Goal: Task Accomplishment & Management: Use online tool/utility

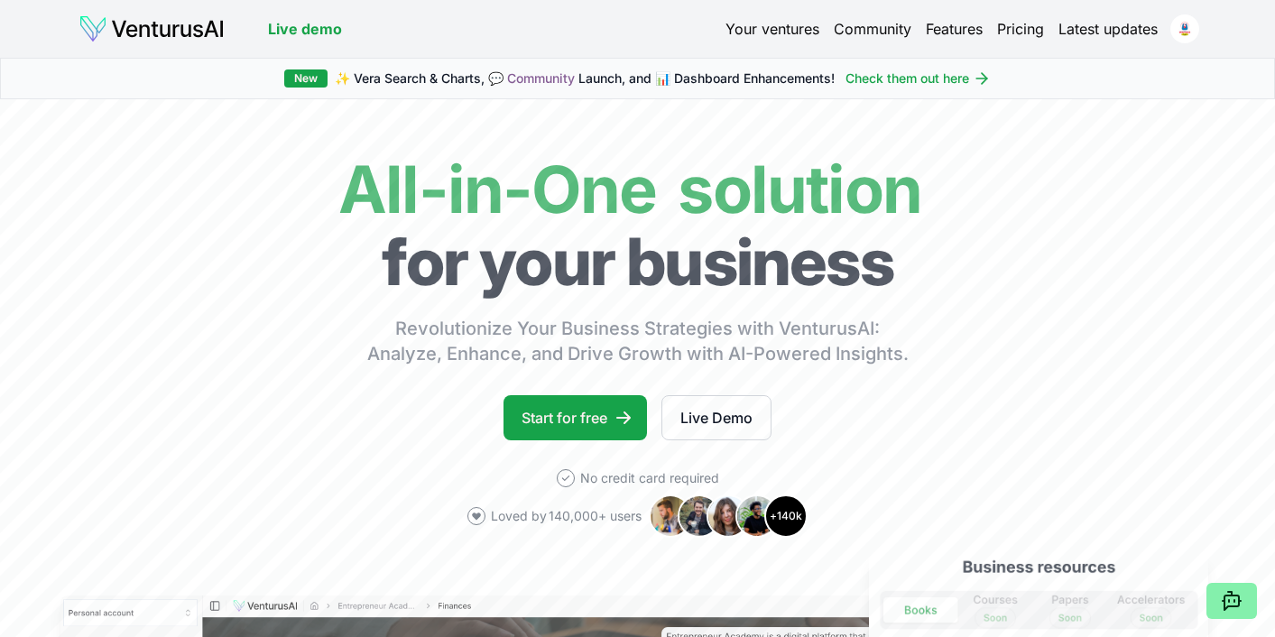
click at [792, 29] on link "Your ventures" at bounding box center [773, 29] width 94 height 22
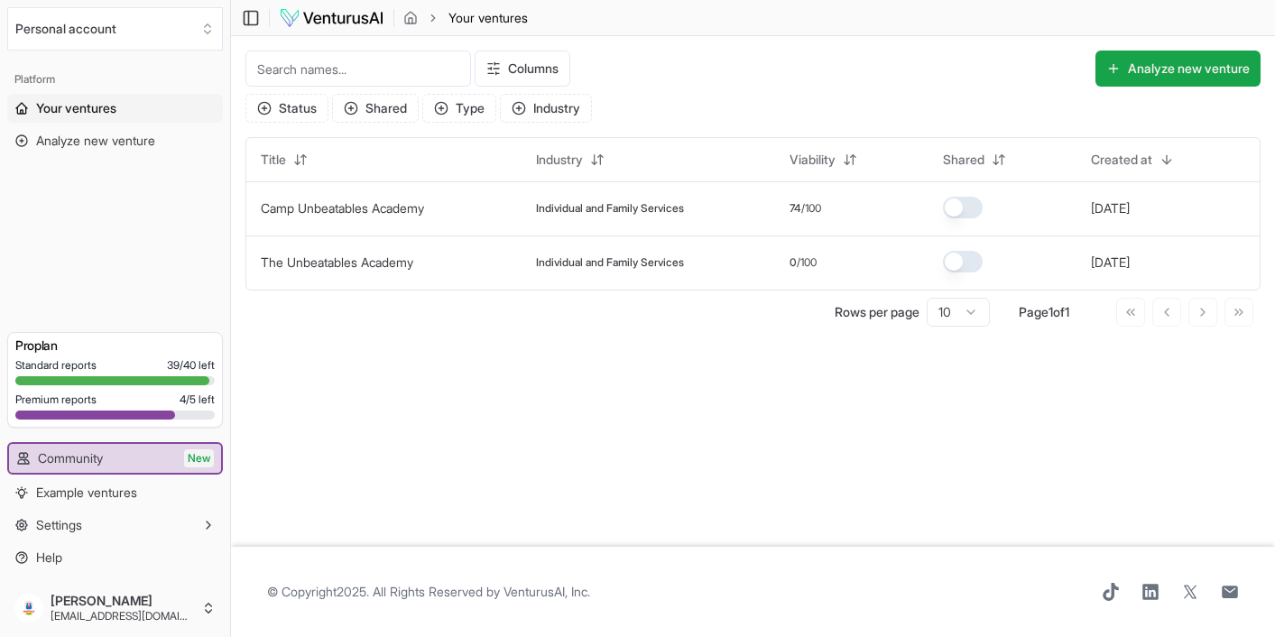
click at [96, 109] on span "Your ventures" at bounding box center [76, 108] width 80 height 18
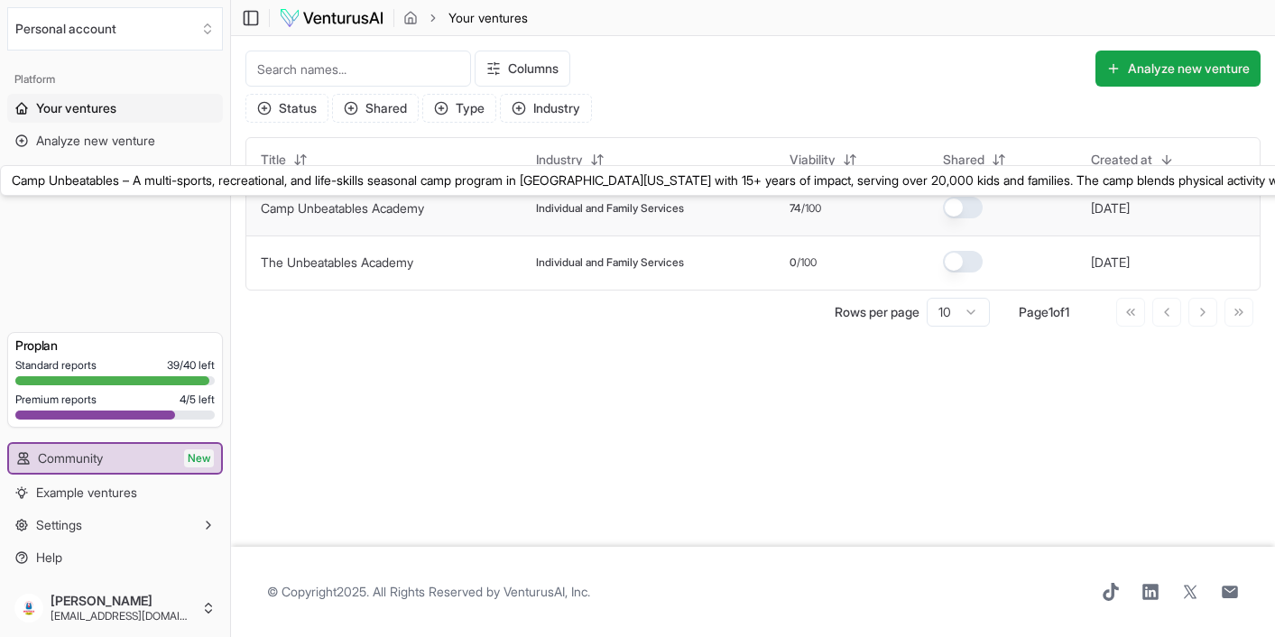
click at [343, 212] on link "Camp Unbeatables Academy" at bounding box center [342, 207] width 163 height 15
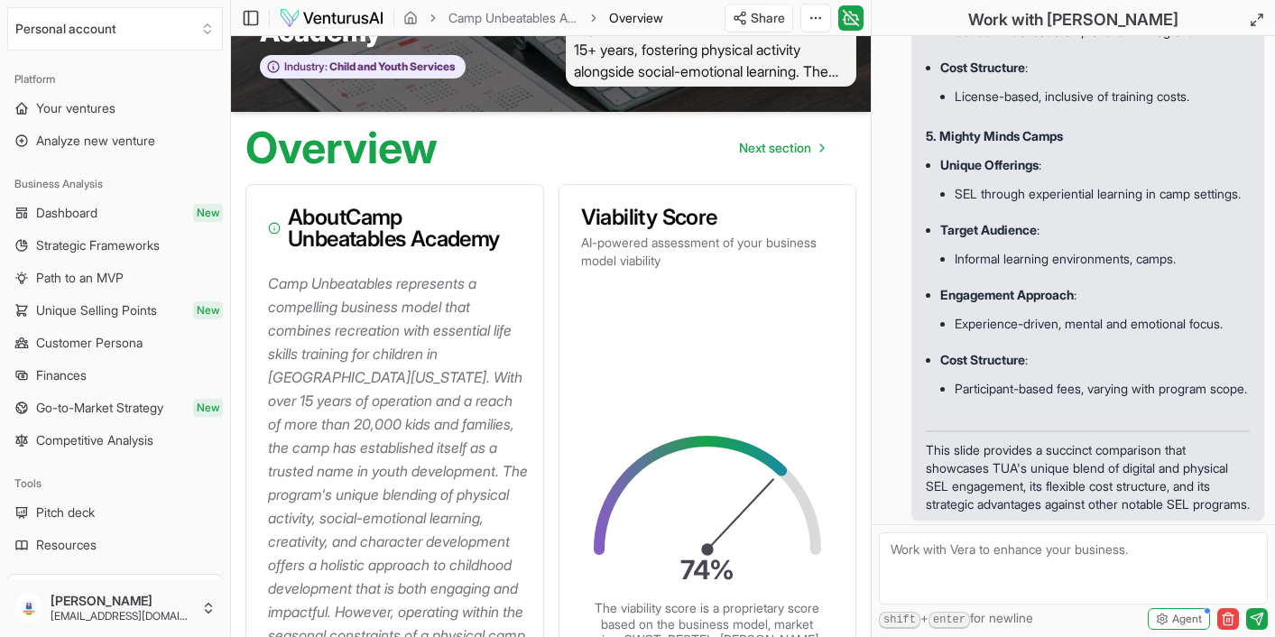
scroll to position [244, 0]
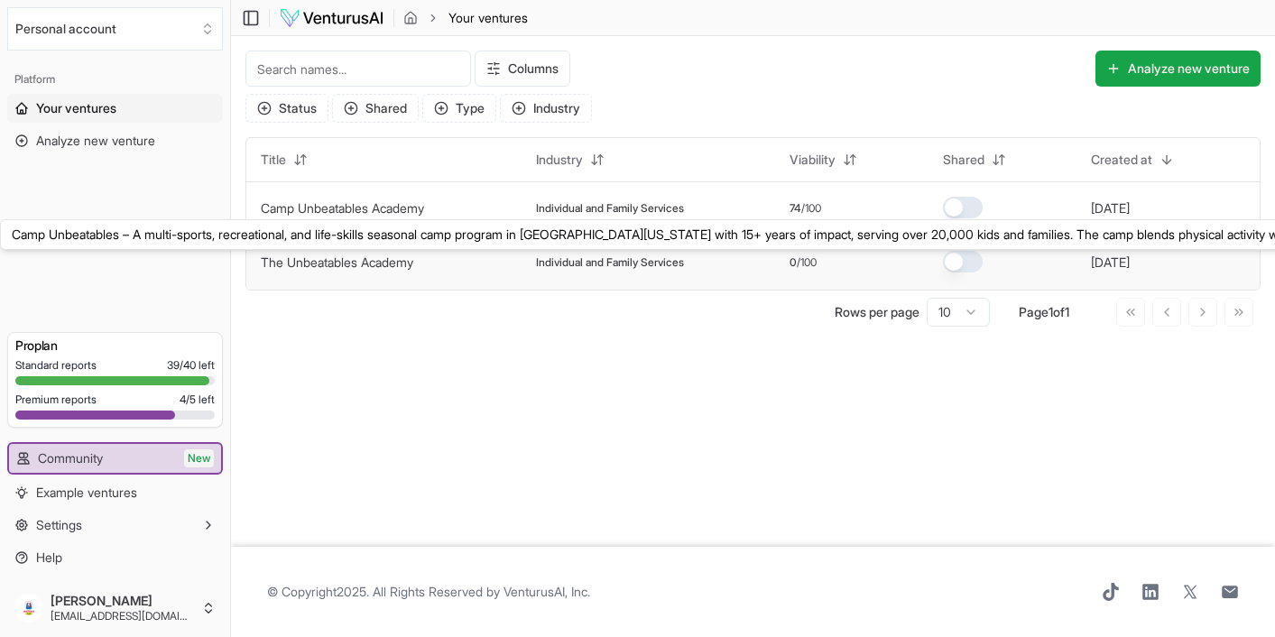
click at [366, 267] on link "The Unbeatables Academy" at bounding box center [337, 262] width 153 height 15
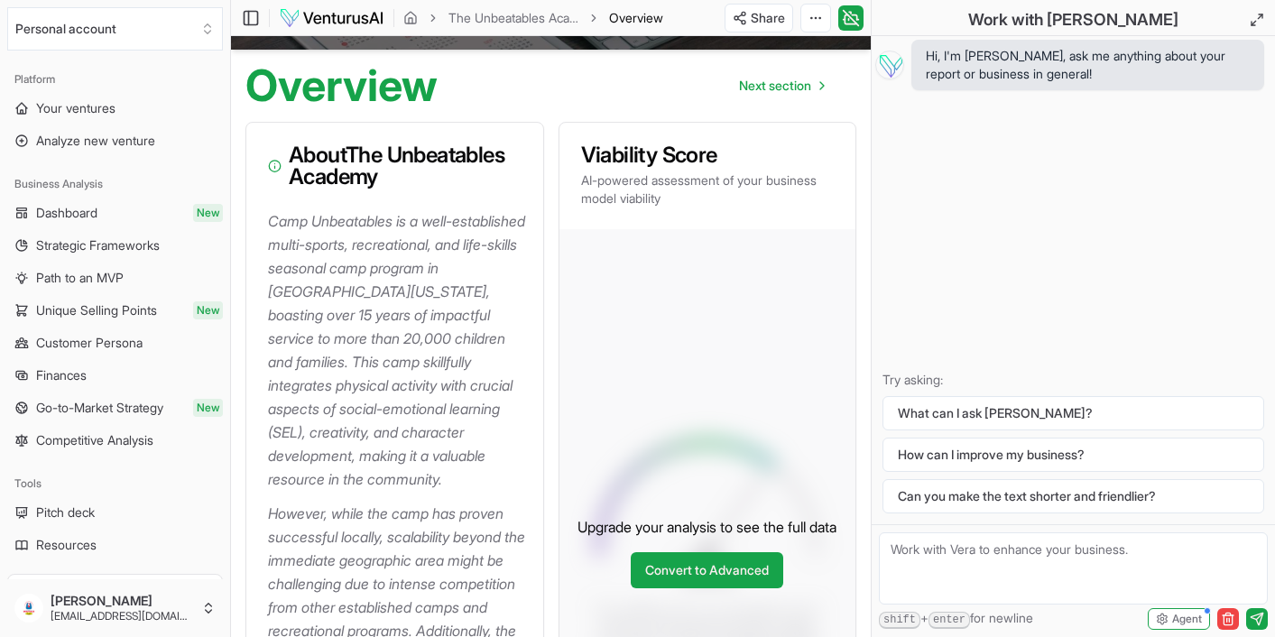
scroll to position [287, 0]
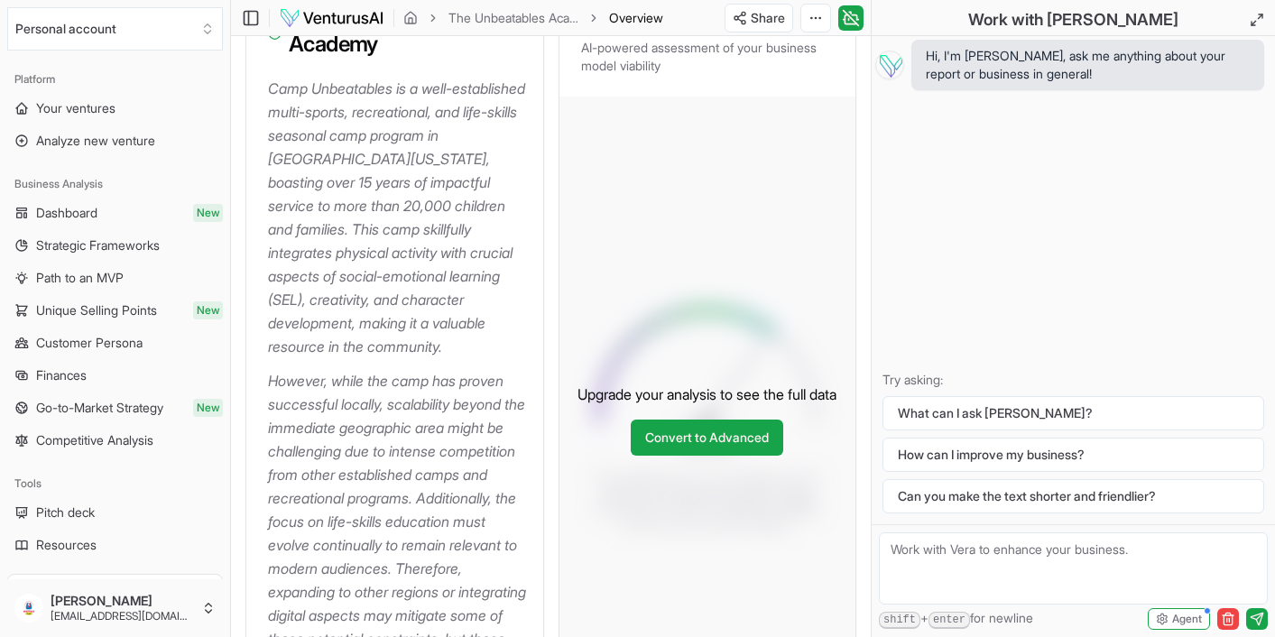
click at [947, 549] on textarea at bounding box center [1073, 569] width 389 height 72
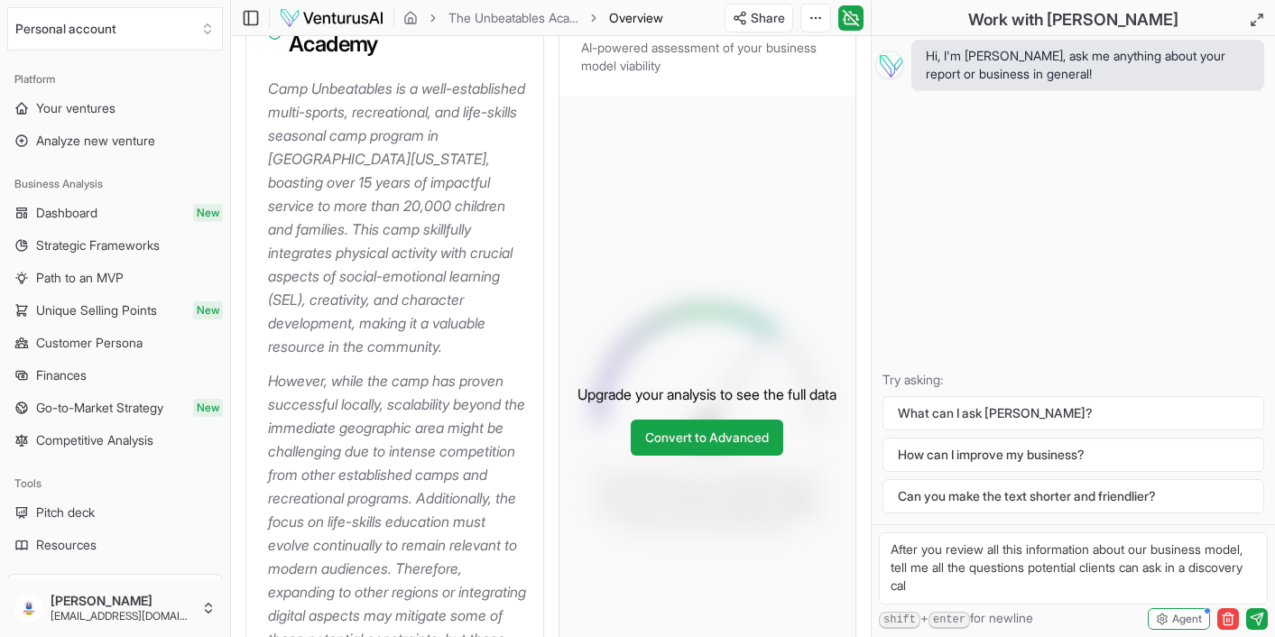
type textarea "After you review all this information about our business model, tell me all the…"
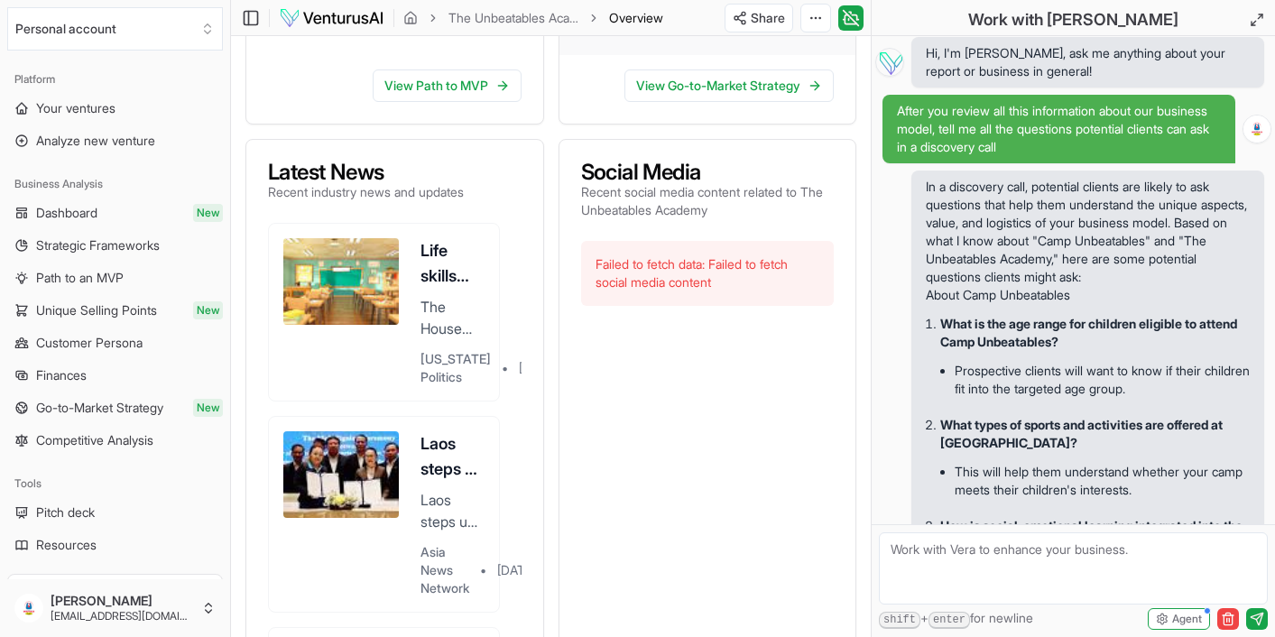
scroll to position [1046, 0]
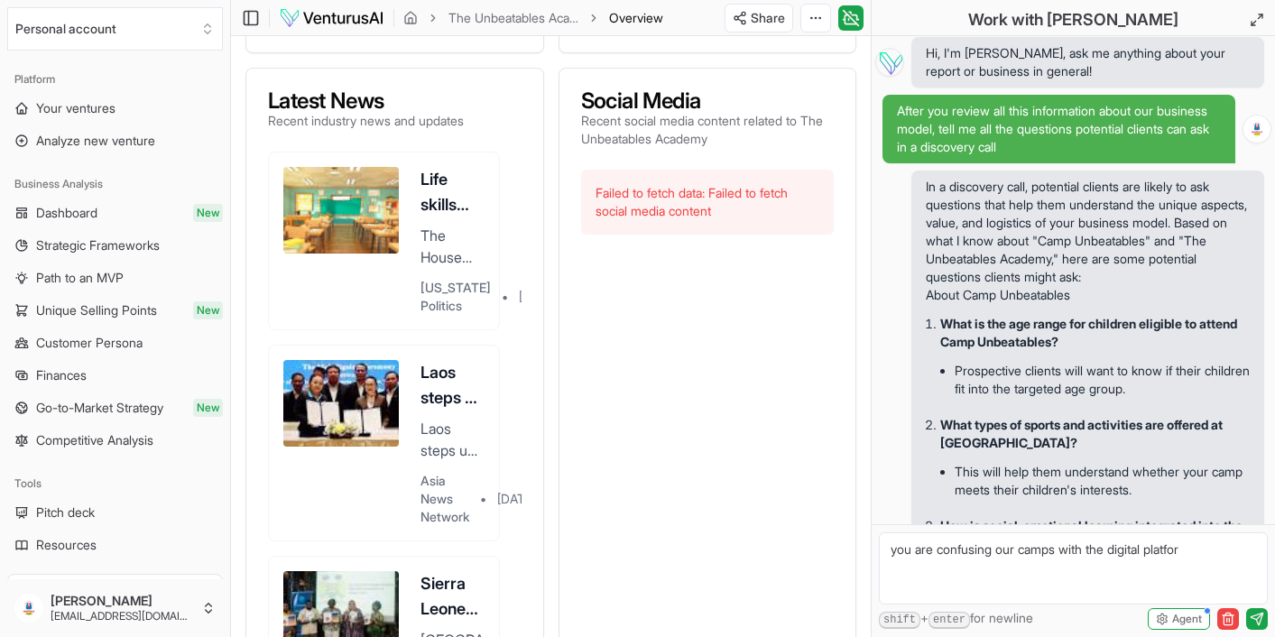
type textarea "you are confusing our camps with the digital platform"
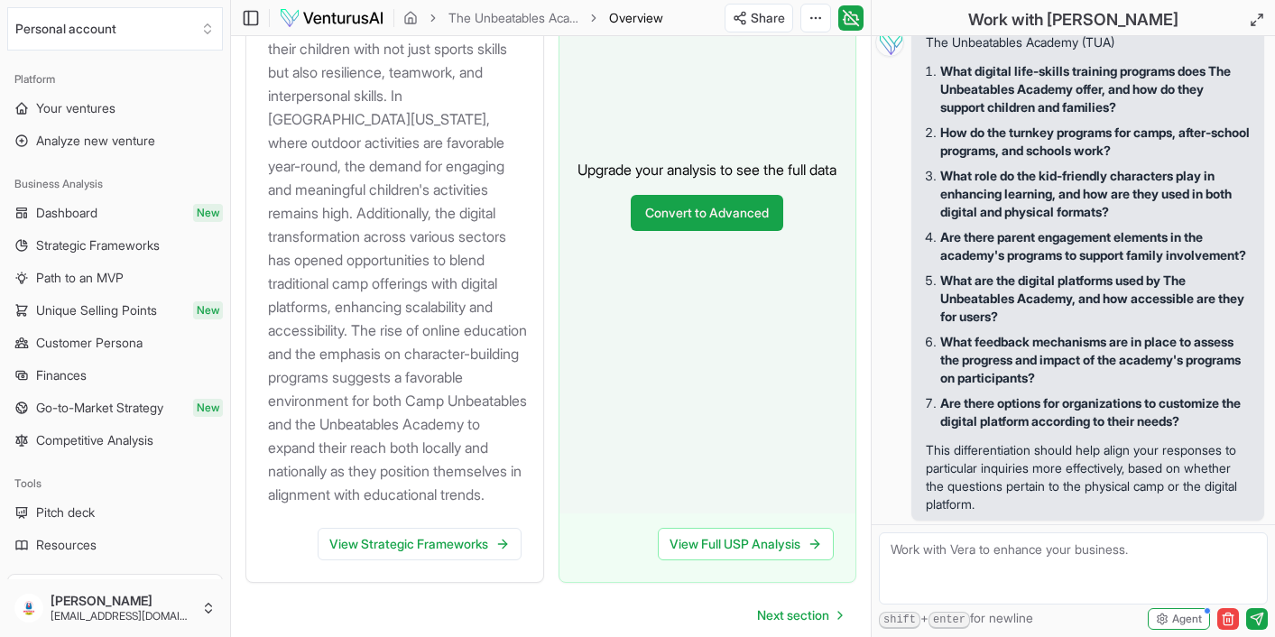
scroll to position [2739, 0]
type textarea "give the answers please"
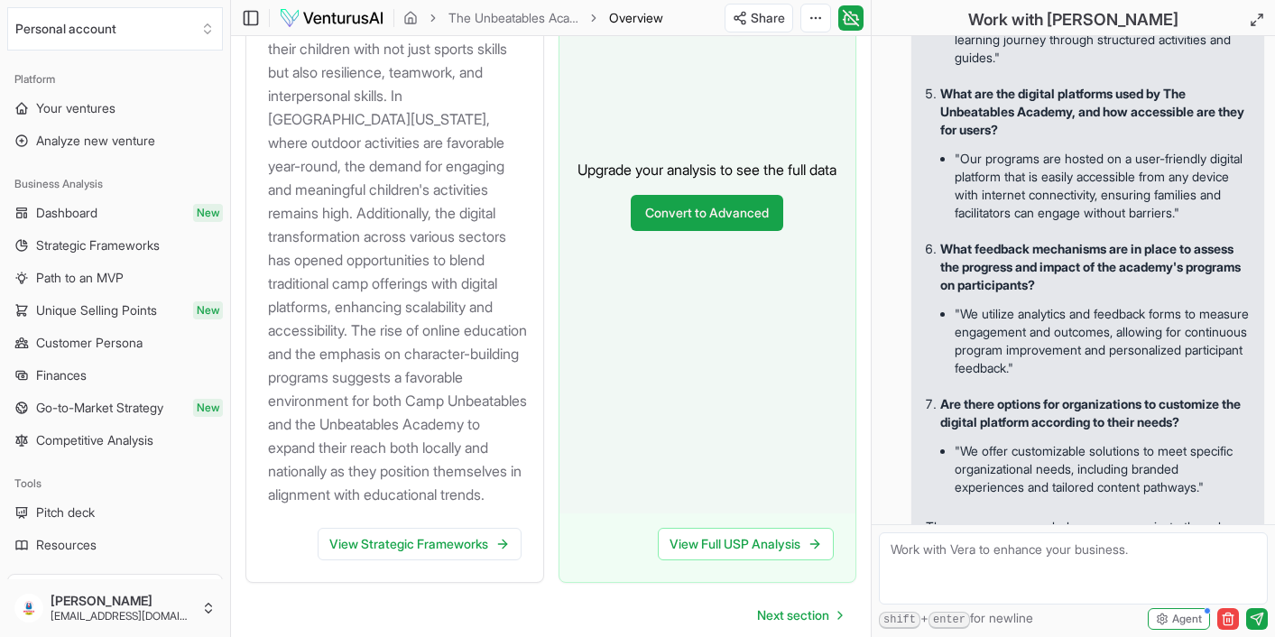
scroll to position [5005, 0]
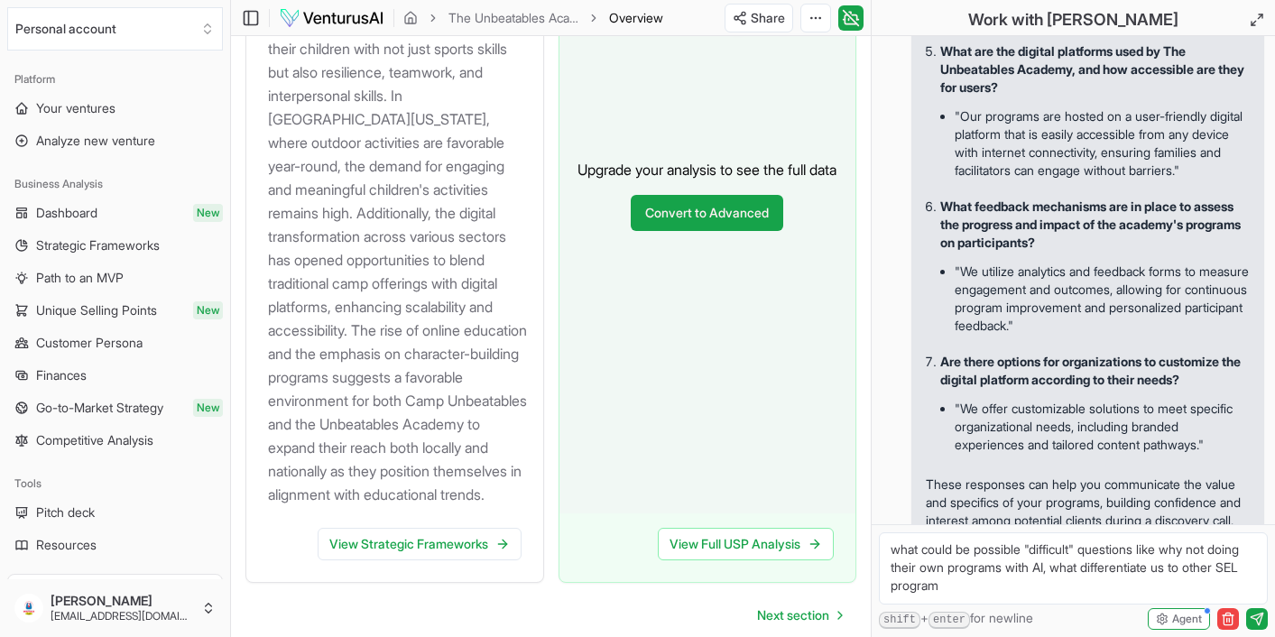
type textarea "what could be possible "difficult" questions like why not doing their own progr…"
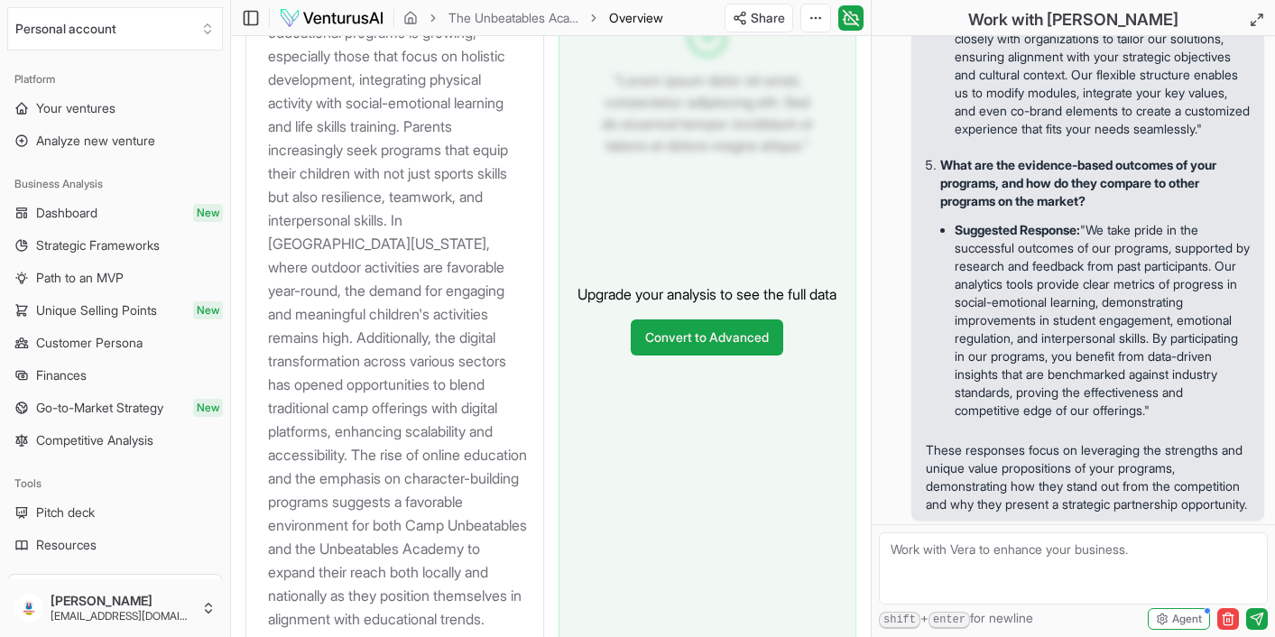
scroll to position [2401, 0]
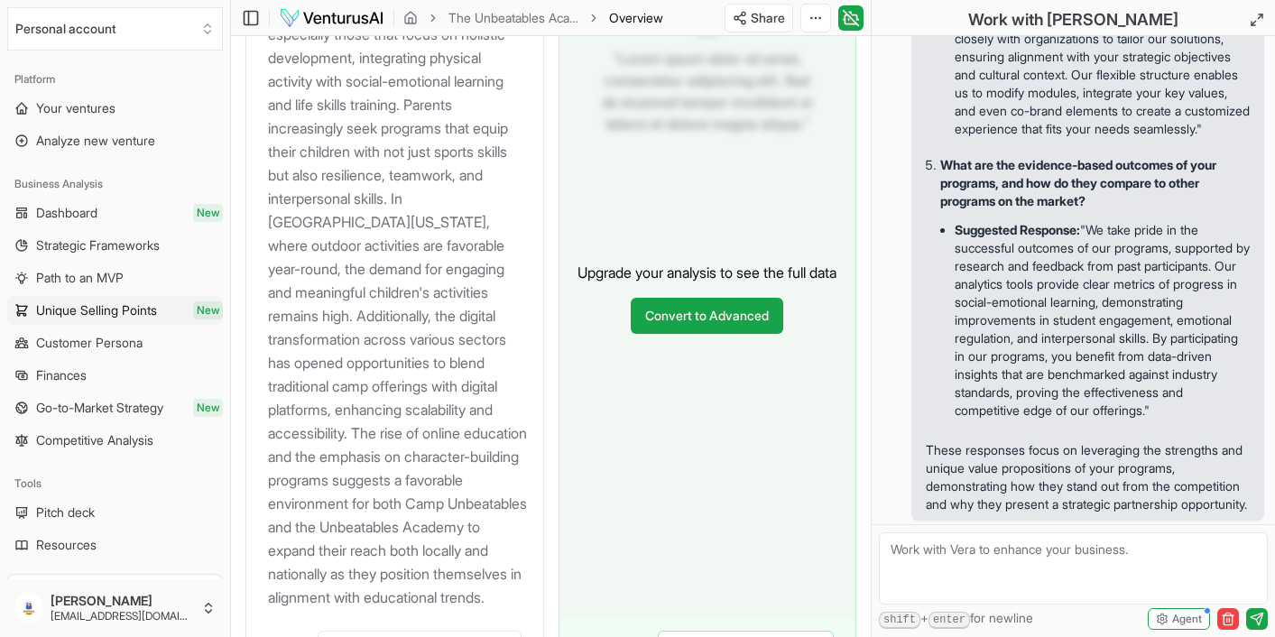
click at [127, 302] on span "Unique Selling Points" at bounding box center [96, 310] width 121 height 18
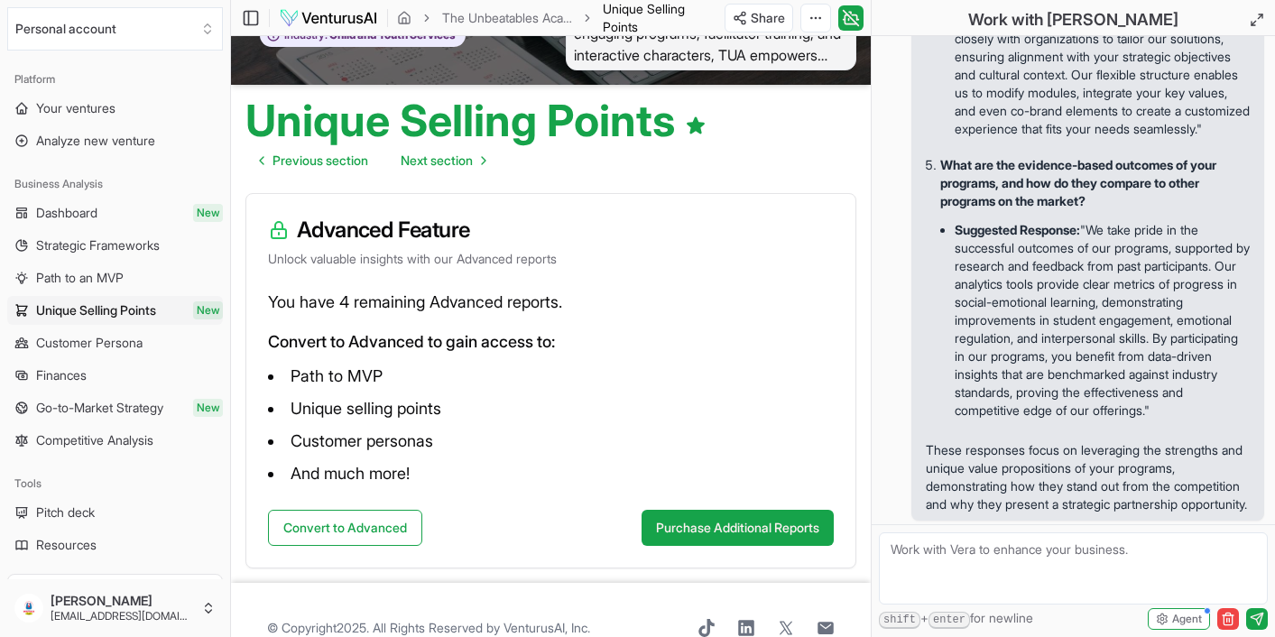
scroll to position [156, 0]
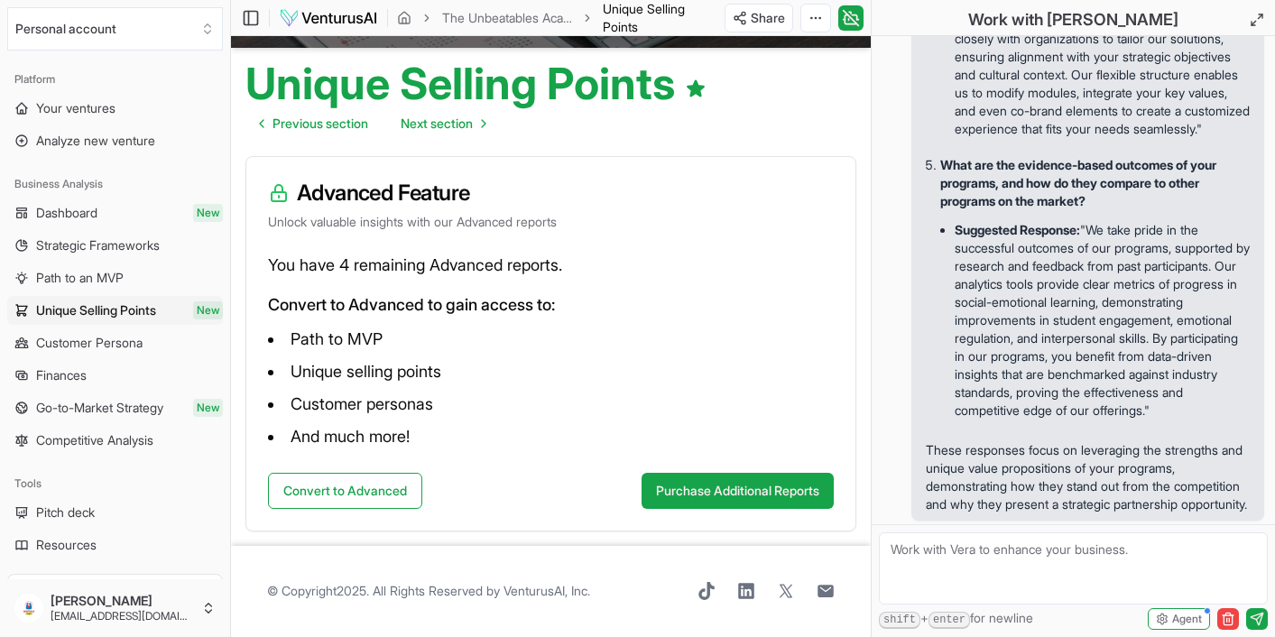
click at [960, 554] on textarea at bounding box center [1073, 569] width 389 height 72
click at [948, 570] on textarea "Since we have a very limited budget, I am thinking in focusing stablish" at bounding box center [1073, 569] width 389 height 72
click at [1036, 567] on textarea "Since we have a very limited budget, I am thinking in focusing establish" at bounding box center [1073, 569] width 389 height 72
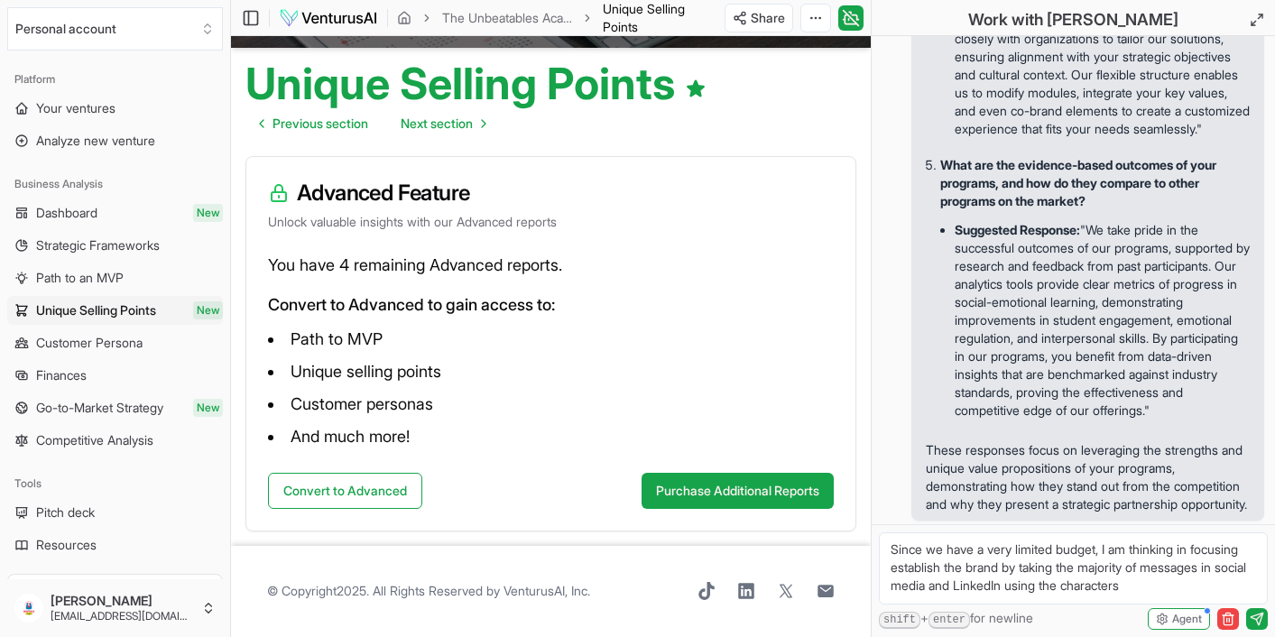
click at [1185, 589] on textarea "Since we have a very limited budget, I am thinking in focusing establish the br…" at bounding box center [1073, 569] width 389 height 72
click at [1155, 600] on textarea "Since we have a very limited budget, I am thinking in focusing establish the br…" at bounding box center [1073, 569] width 389 height 72
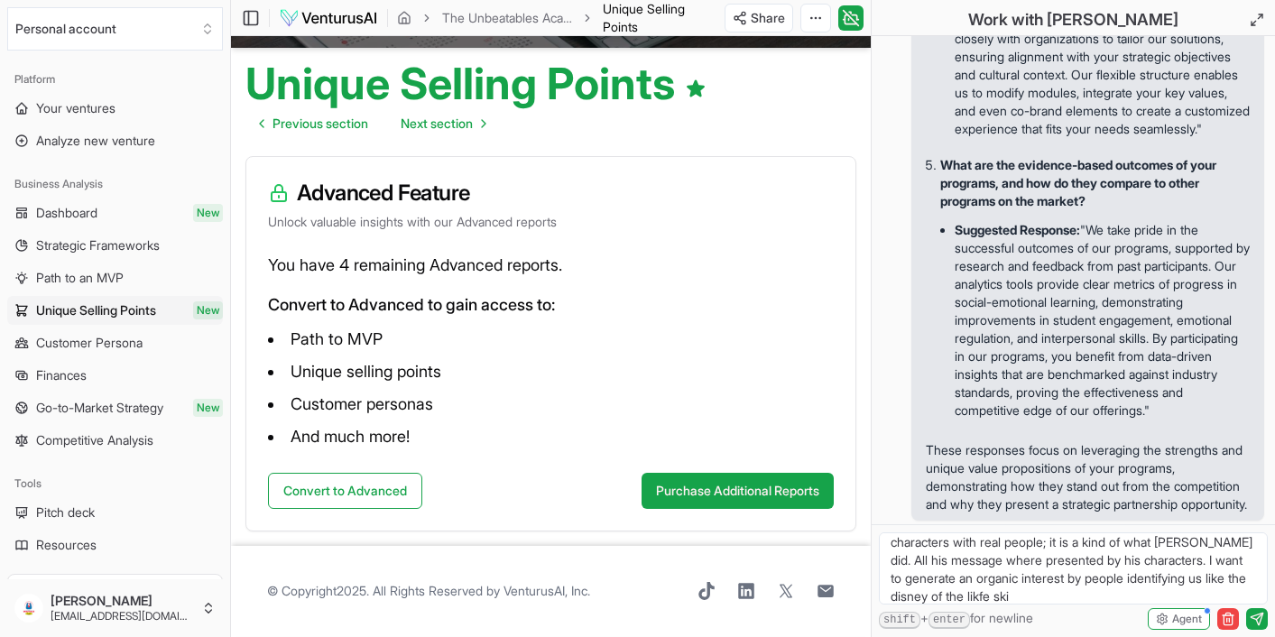
scroll to position [79, 0]
click at [1080, 600] on textarea "Since we have a very limited budget, I am thinking in focusing establish the br…" at bounding box center [1073, 569] width 389 height 72
click at [1239, 598] on textarea "Since we have a very limited budget, I am thinking in focusing establish the br…" at bounding box center [1073, 569] width 389 height 72
type textarea "Since we have a very limited budget, I am thinking in focusing establish the br…"
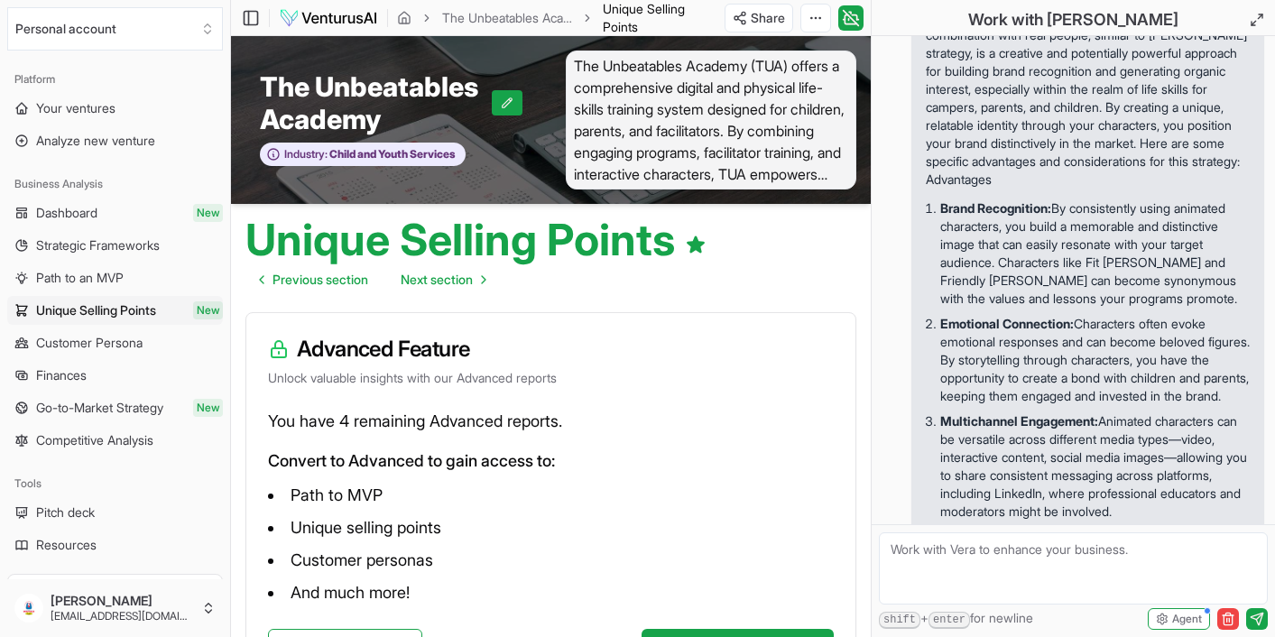
scroll to position [8491, 0]
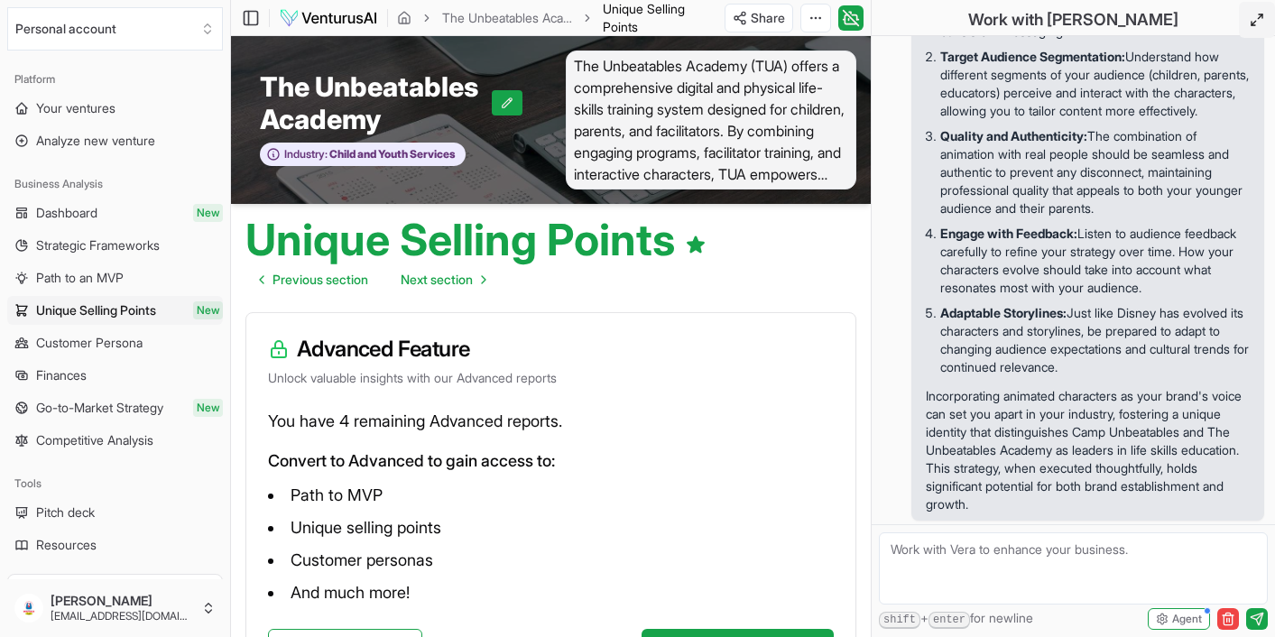
click at [1253, 18] on icon at bounding box center [1257, 20] width 14 height 14
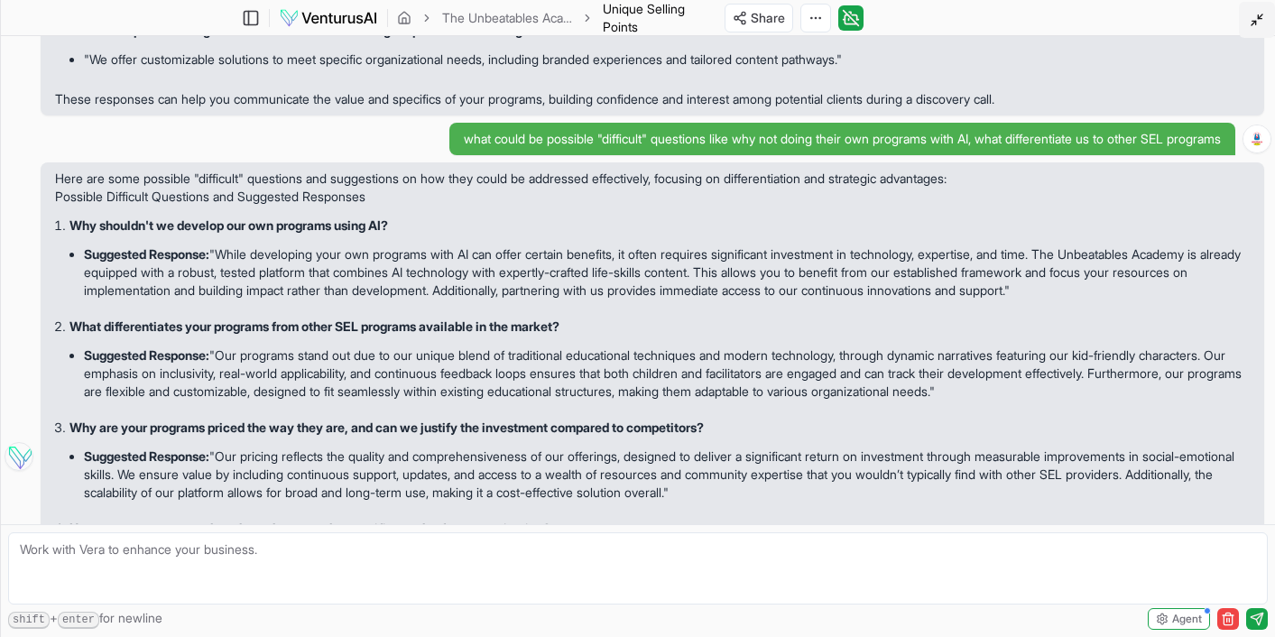
scroll to position [3870, 0]
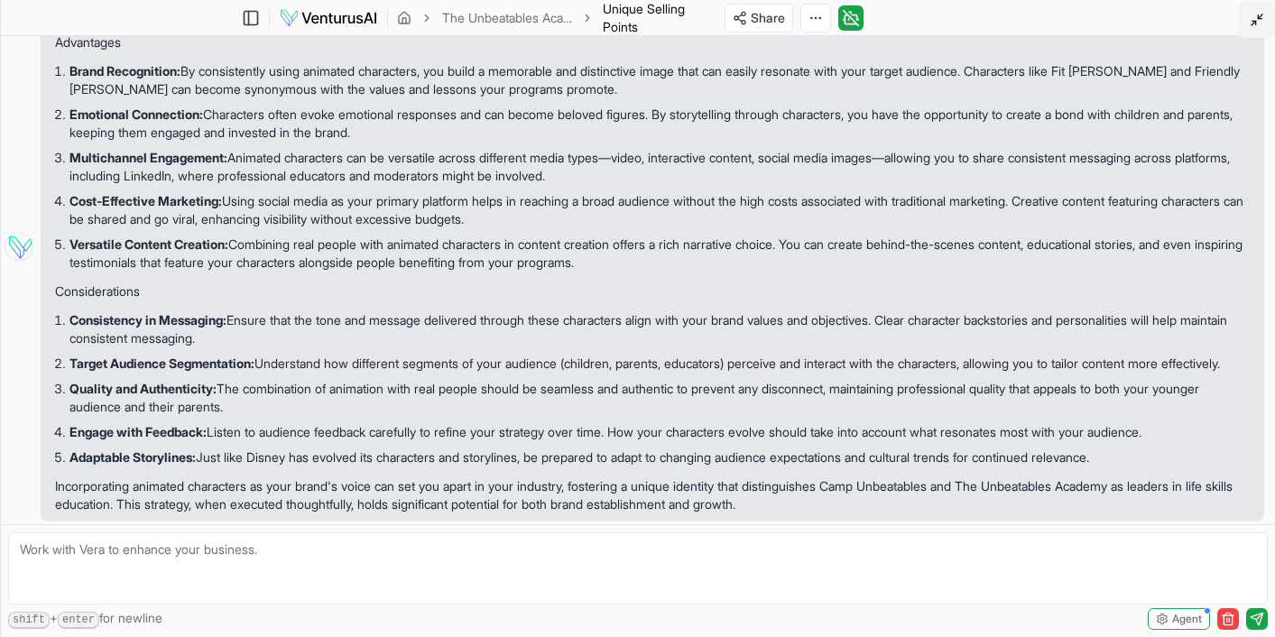
click at [1250, 22] on icon at bounding box center [1257, 20] width 14 height 14
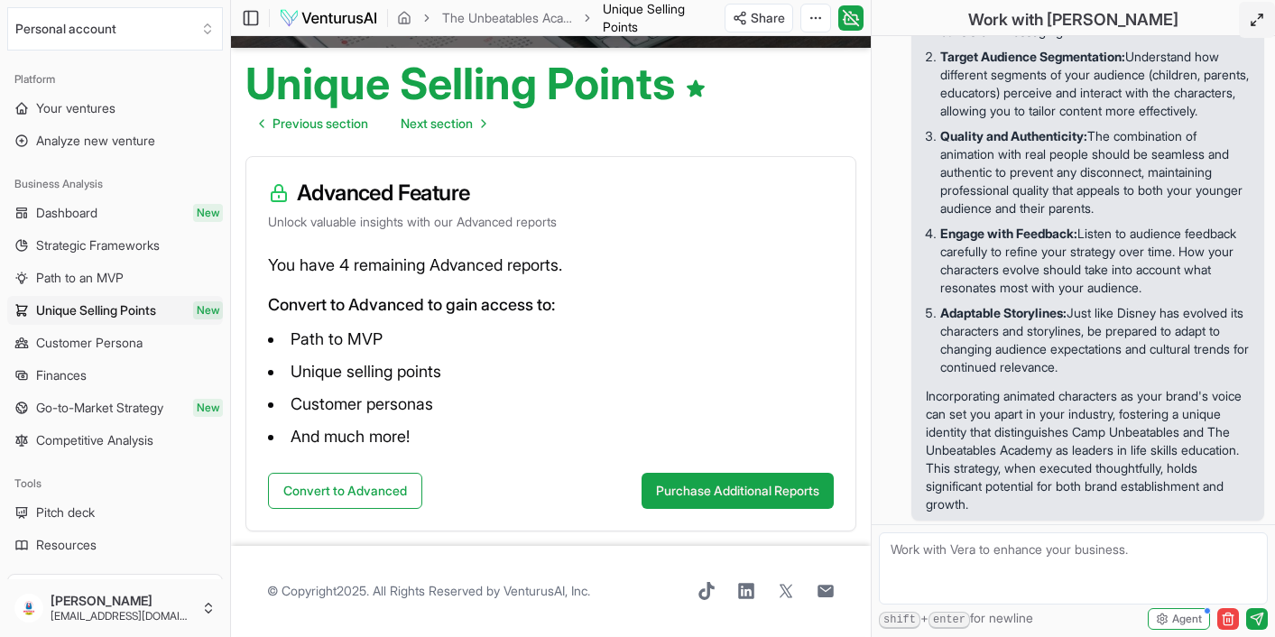
scroll to position [0, 0]
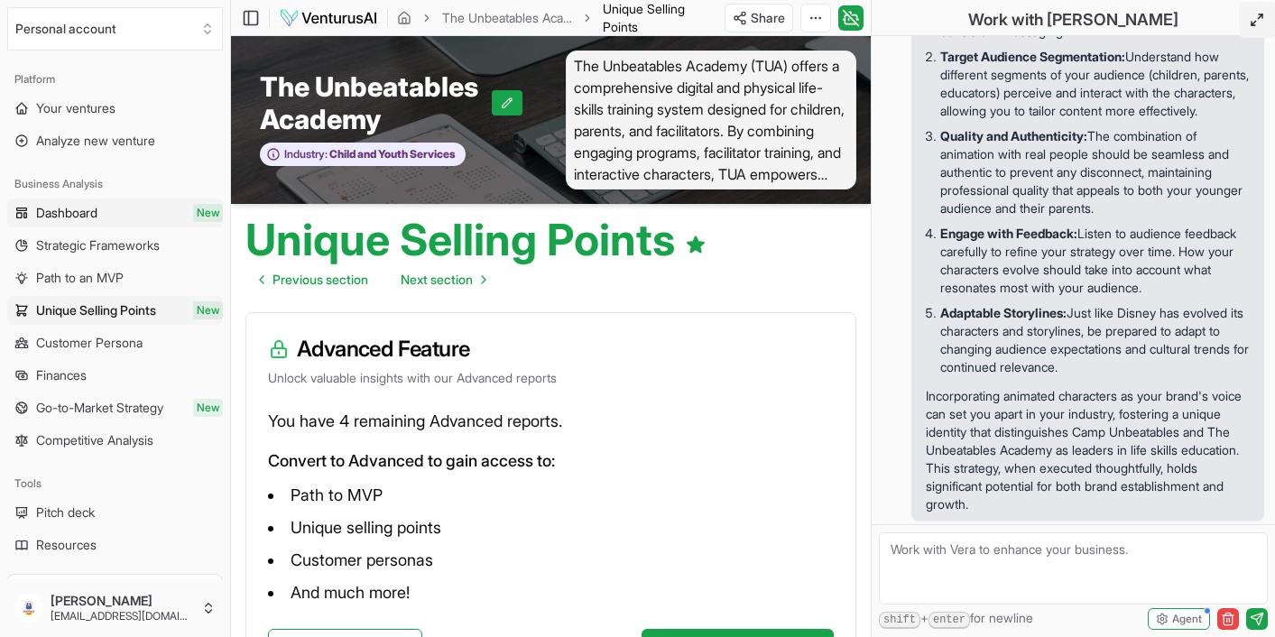
click at [82, 211] on span "Dashboard" at bounding box center [66, 213] width 61 height 18
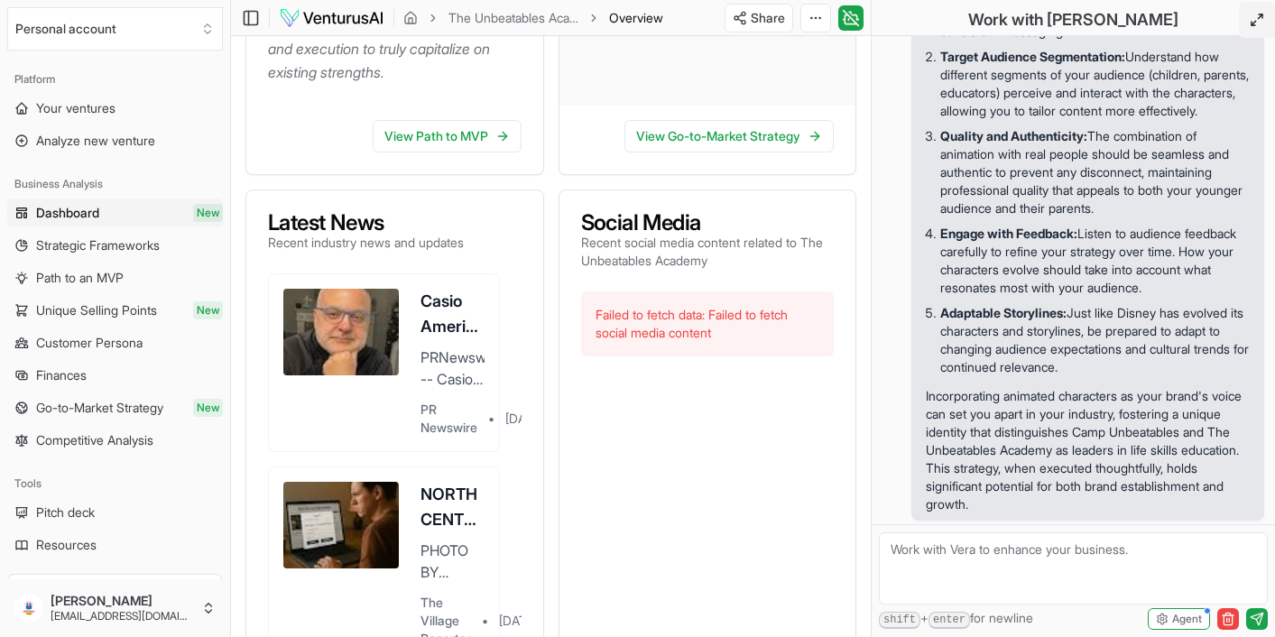
scroll to position [841, 0]
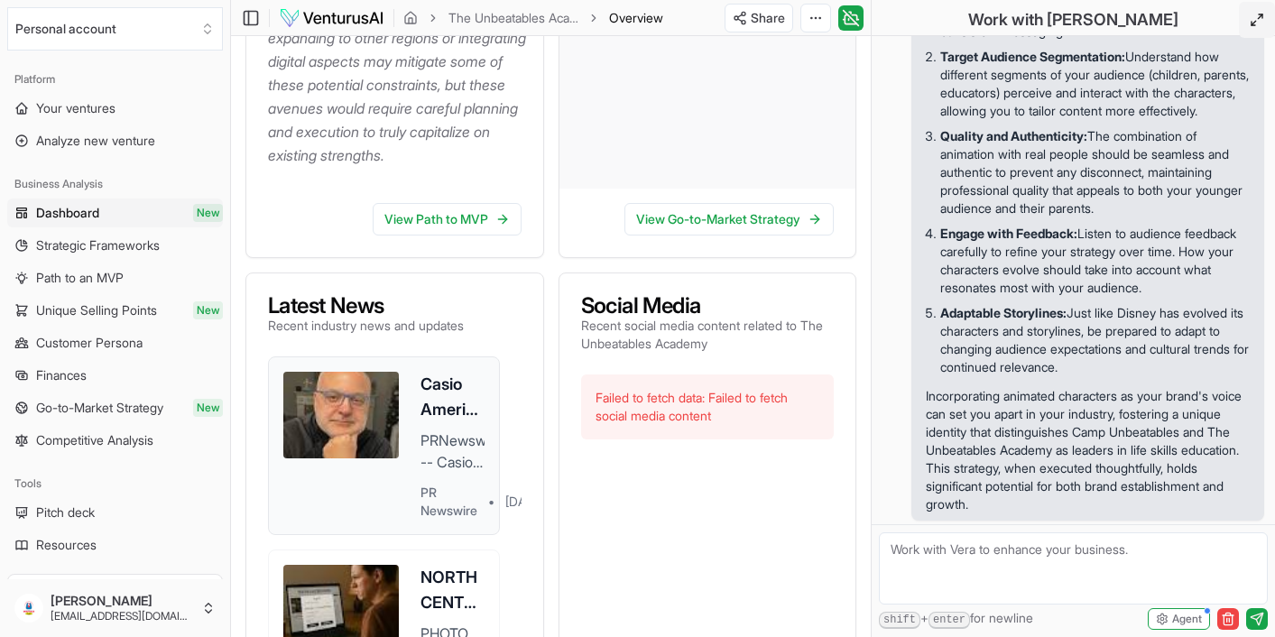
click at [445, 408] on h3 "Casio America Announces Retirement of [PERSON_NAME], General Manager of Educati…" at bounding box center [453, 397] width 64 height 51
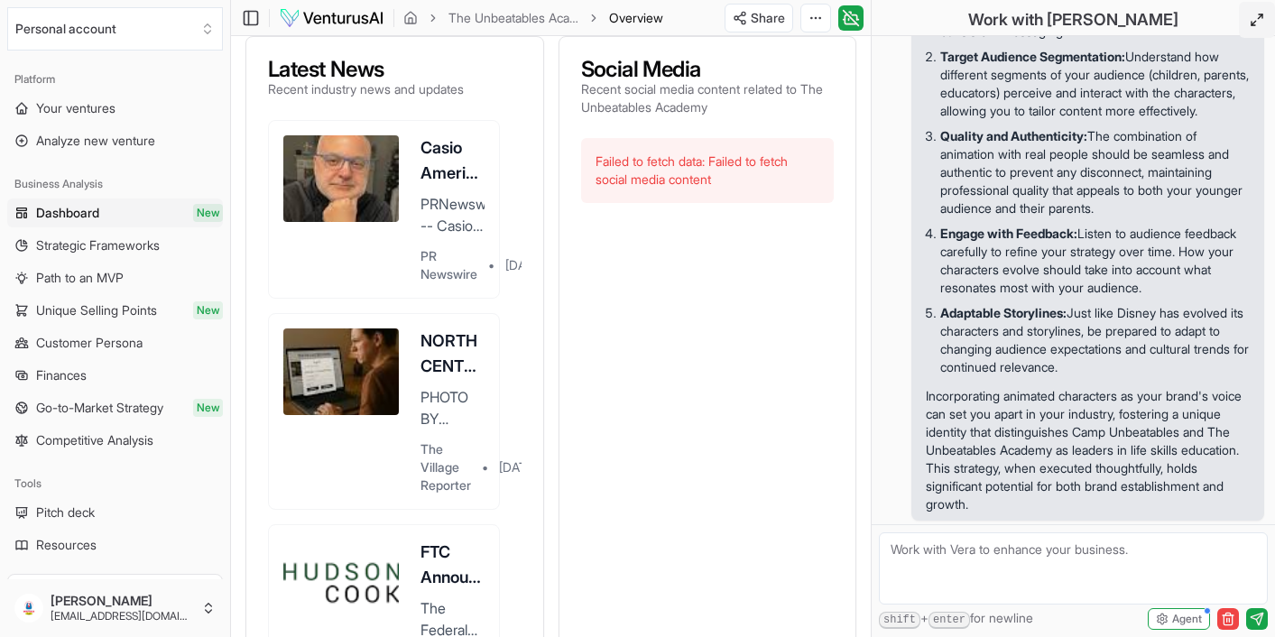
scroll to position [1113, 0]
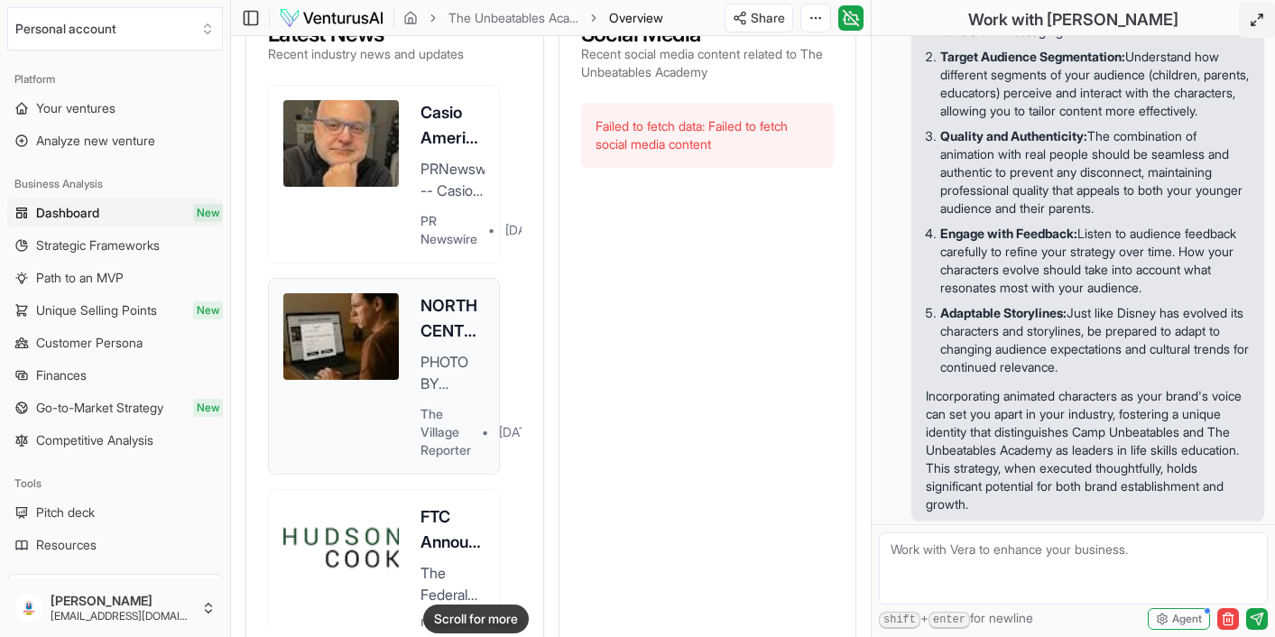
click at [365, 363] on img at bounding box center [341, 336] width 116 height 87
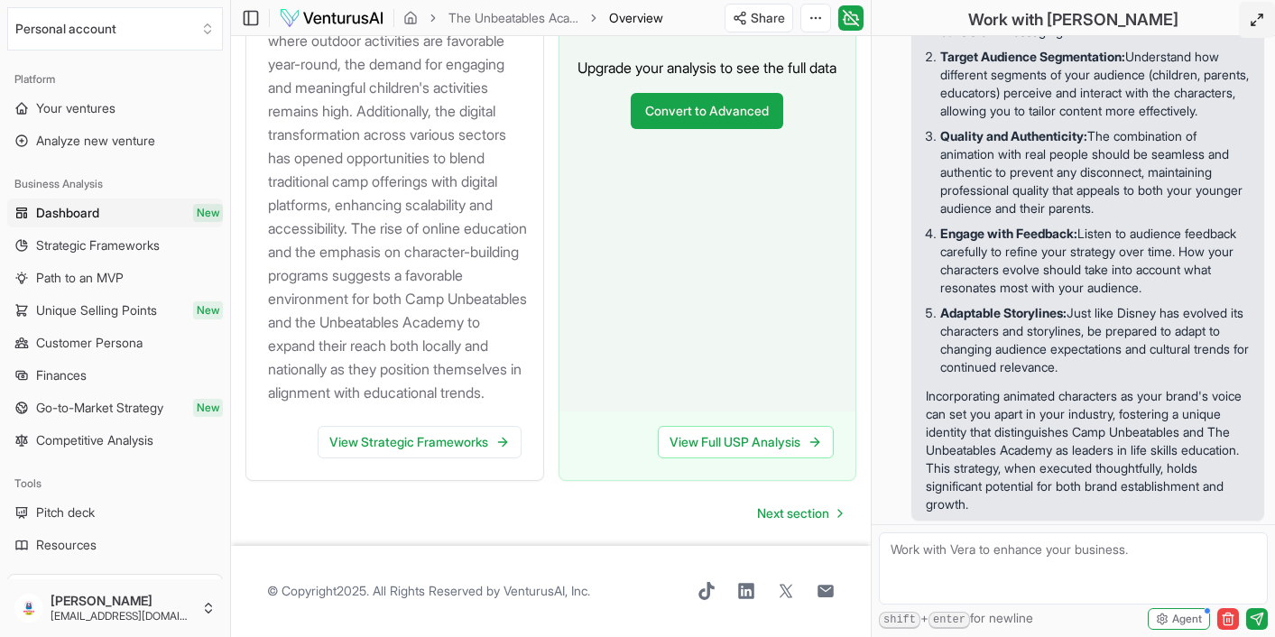
scroll to position [2628, 0]
click at [413, 452] on link "View Strategic Frameworks" at bounding box center [420, 442] width 204 height 32
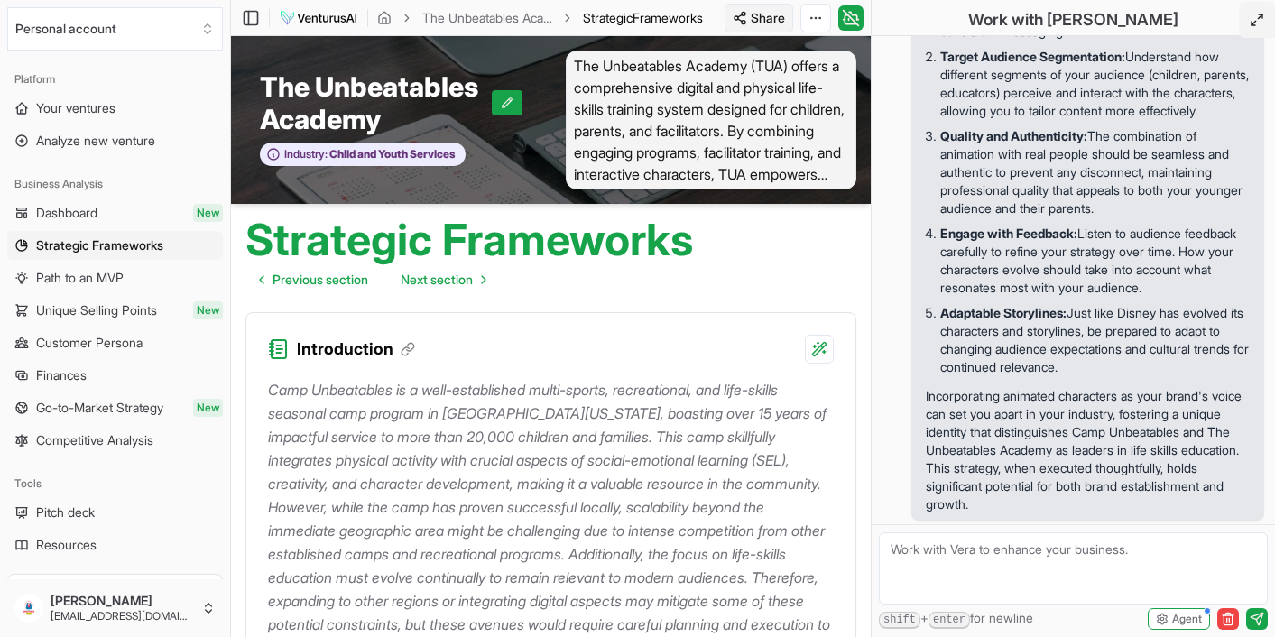
click at [765, 16] on html "We value your privacy We use cookies to enhance your browsing experience, serve…" at bounding box center [637, 318] width 1275 height 637
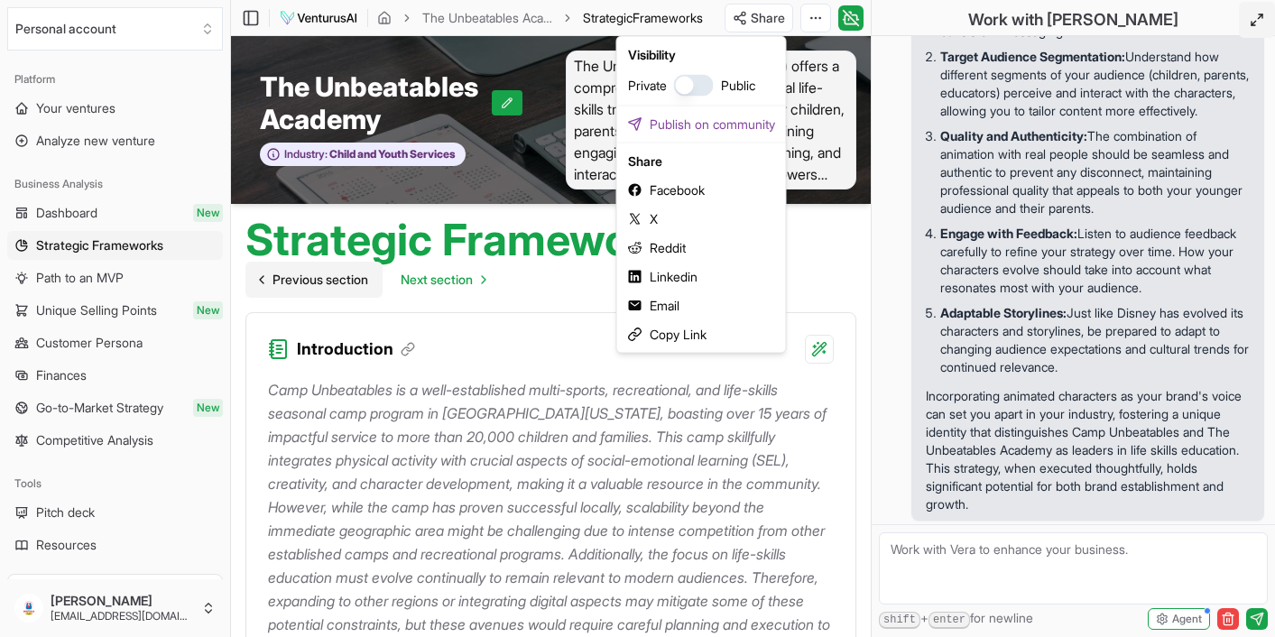
click at [252, 288] on html "We value your privacy We use cookies to enhance your browsing experience, serve…" at bounding box center [637, 318] width 1275 height 637
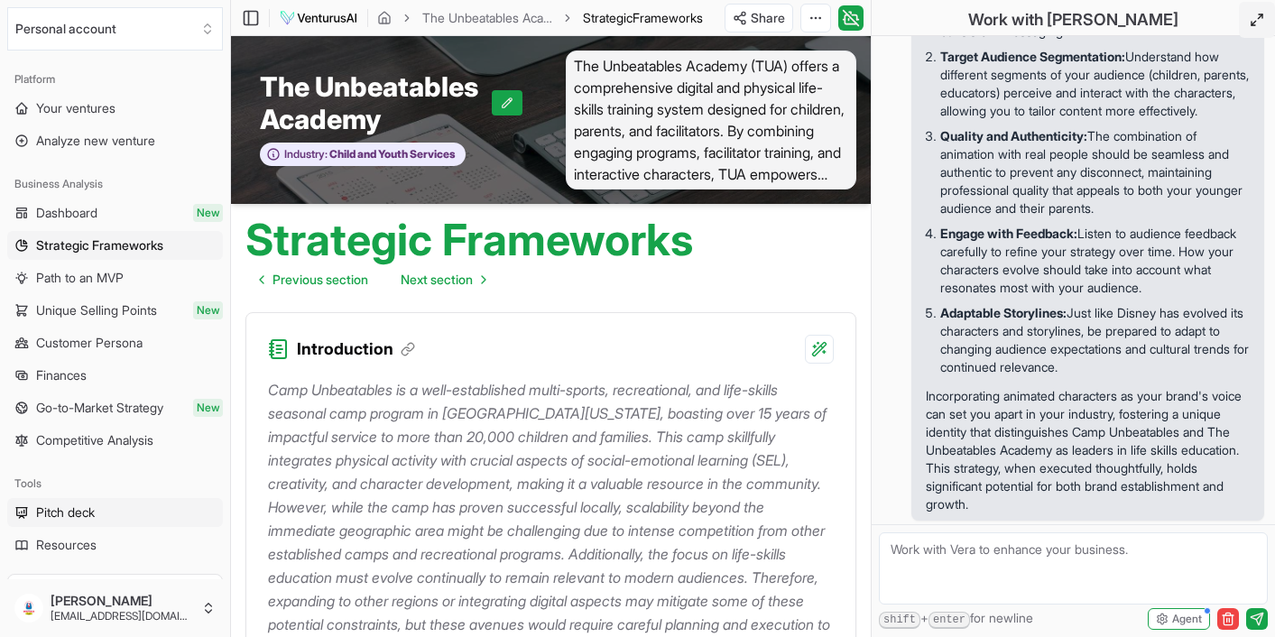
click at [82, 513] on span "Pitch deck" at bounding box center [65, 513] width 59 height 18
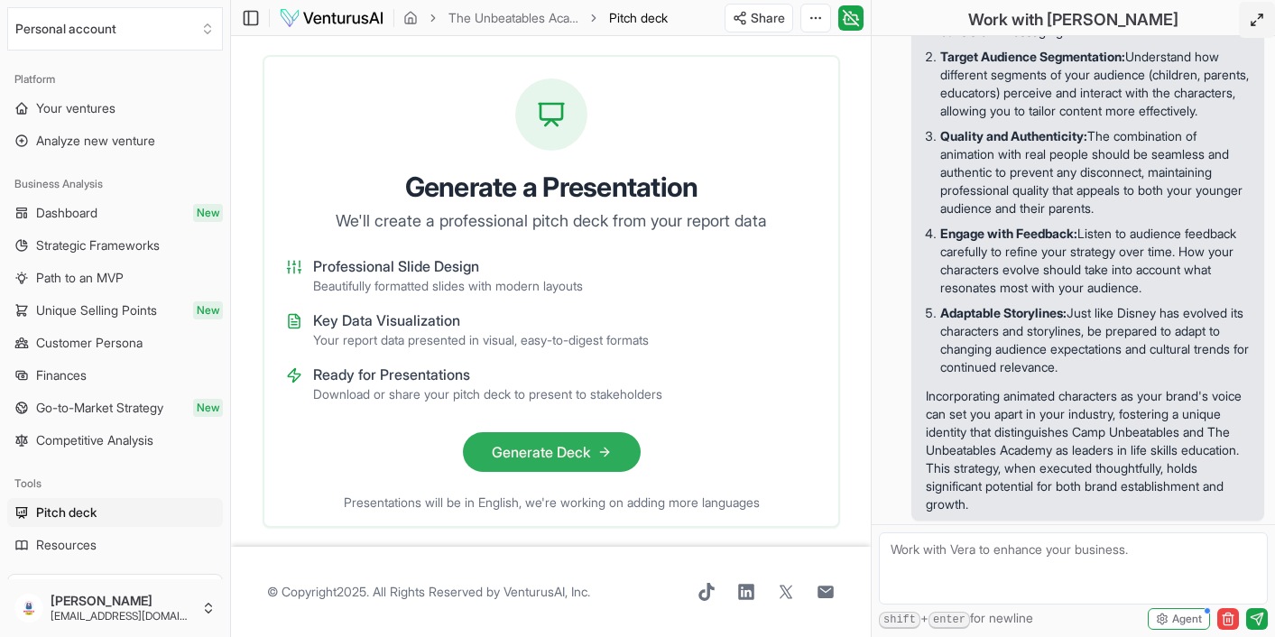
click at [565, 451] on button "Generate Deck" at bounding box center [551, 452] width 178 height 40
